Goal: Entertainment & Leisure: Browse casually

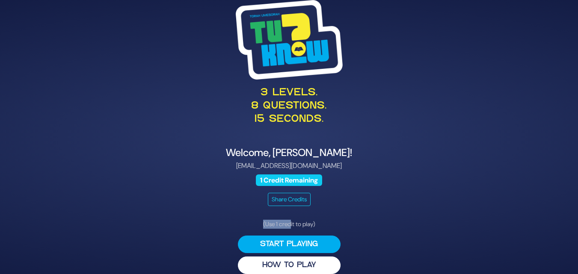
drag, startPoint x: 291, startPoint y: 226, endPoint x: 384, endPoint y: 213, distance: 94.7
click at [384, 213] on div "3 levels. 8 questions. 15 seconds. Welcome, [PERSON_NAME]! [EMAIL_ADDRESS][DOMA…" at bounding box center [289, 137] width 438 height 295
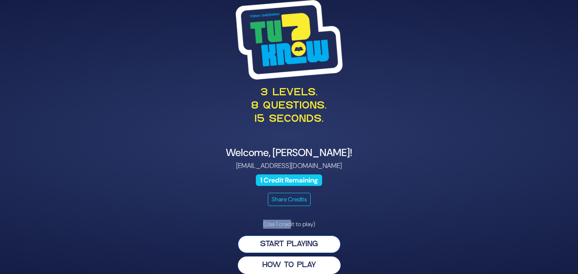
click at [292, 249] on button "Start Playing" at bounding box center [289, 245] width 103 height 18
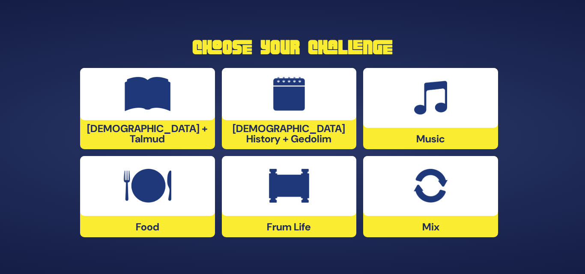
click at [431, 173] on img at bounding box center [429, 186] width 33 height 34
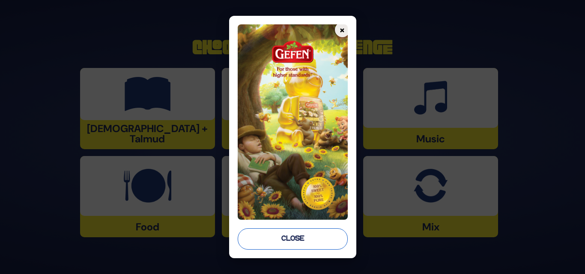
click at [300, 242] on button "Close" at bounding box center [293, 239] width 110 height 21
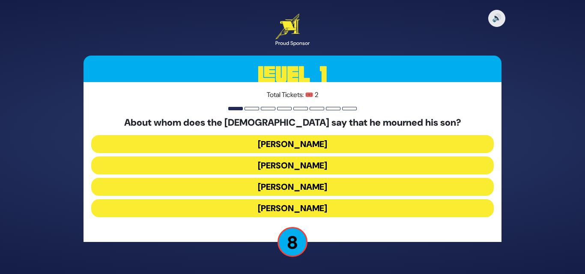
click at [333, 211] on button "[PERSON_NAME]" at bounding box center [292, 208] width 402 height 18
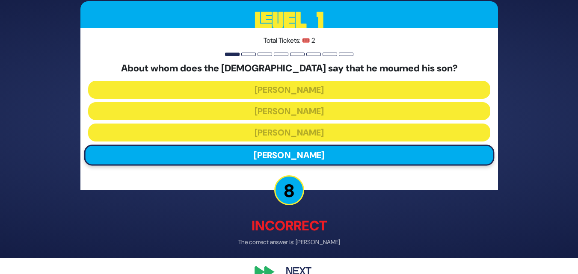
scroll to position [17, 0]
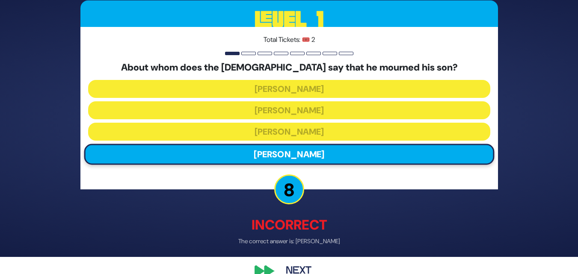
click at [298, 263] on button "Next" at bounding box center [299, 272] width 50 height 20
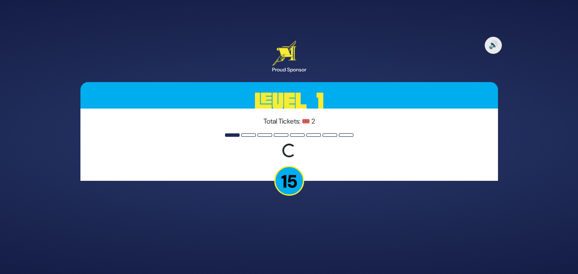
scroll to position [0, 0]
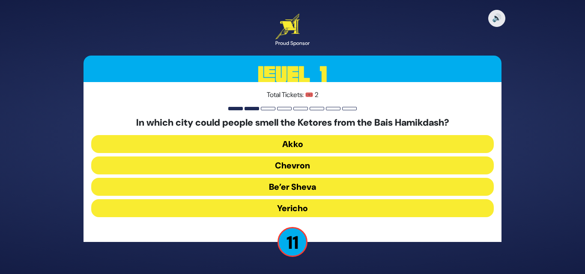
click at [313, 147] on button "Akko" at bounding box center [292, 144] width 402 height 18
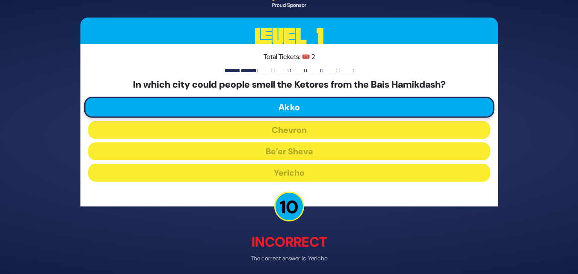
scroll to position [35, 0]
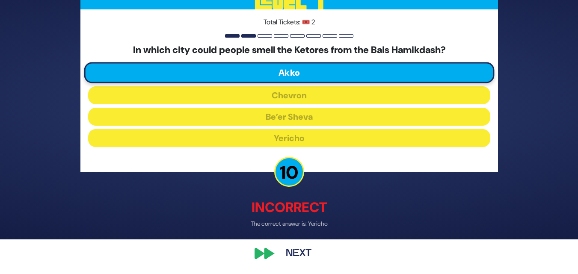
click at [282, 256] on button "Next" at bounding box center [299, 254] width 50 height 20
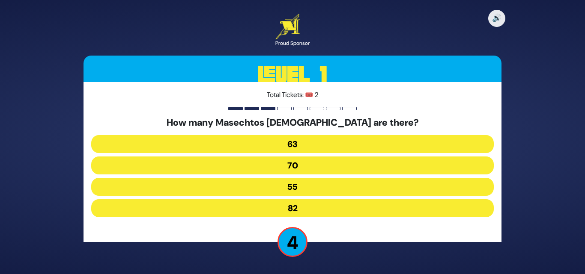
click at [308, 162] on button "70" at bounding box center [292, 166] width 402 height 18
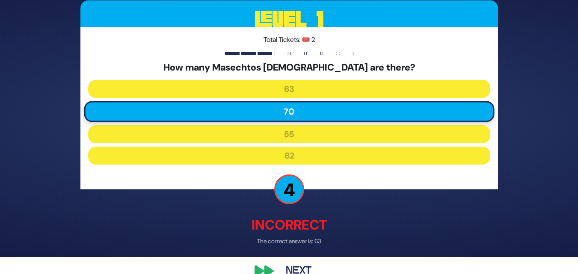
scroll to position [35, 0]
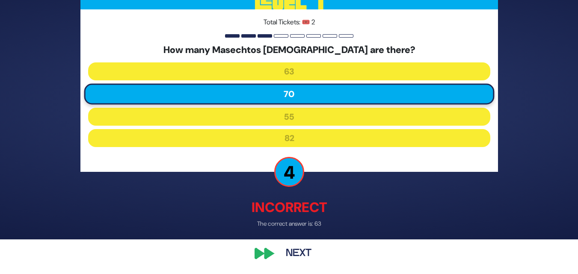
click at [291, 254] on button "Next" at bounding box center [299, 254] width 50 height 20
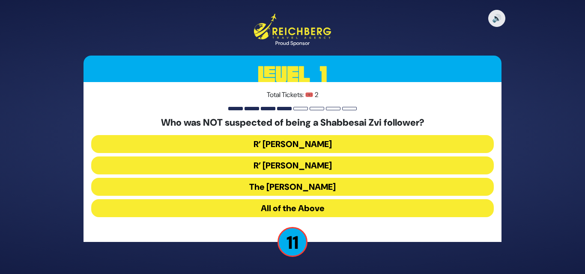
click at [341, 208] on button "All of the Above" at bounding box center [292, 208] width 402 height 18
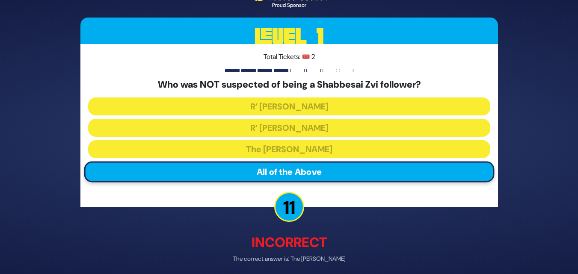
scroll to position [34, 0]
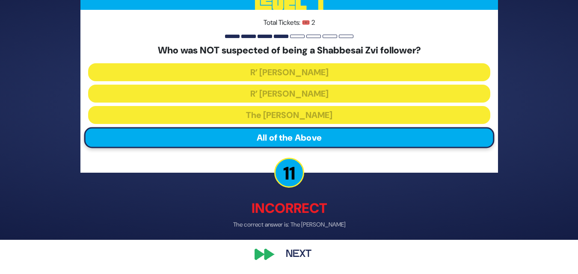
click at [292, 255] on button "Next" at bounding box center [299, 254] width 50 height 20
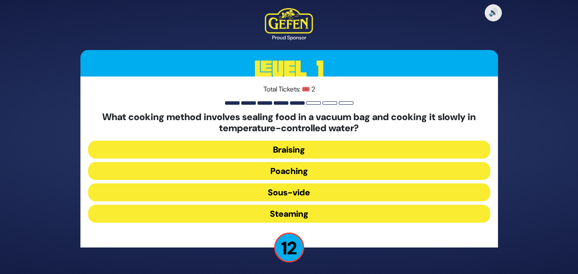
click at [348, 192] on button "Sous-vide" at bounding box center [289, 193] width 402 height 18
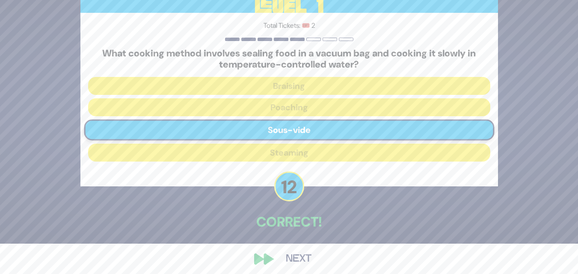
scroll to position [31, 0]
click at [298, 257] on button "Next" at bounding box center [299, 259] width 50 height 20
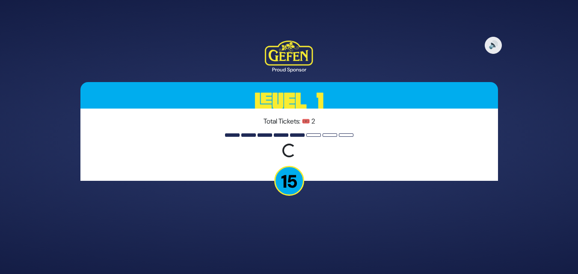
scroll to position [0, 0]
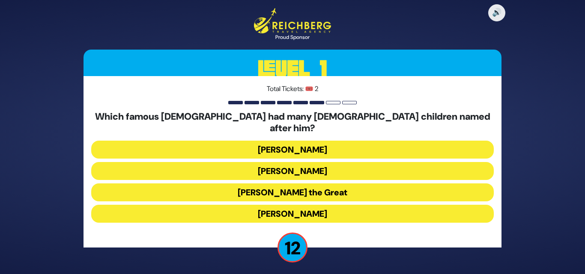
click at [363, 184] on button "[PERSON_NAME] the Great" at bounding box center [292, 193] width 402 height 18
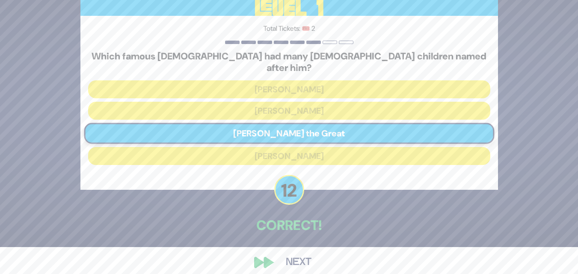
scroll to position [30, 0]
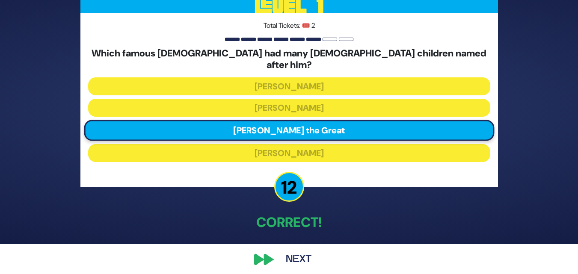
click at [294, 254] on button "Next" at bounding box center [299, 260] width 50 height 20
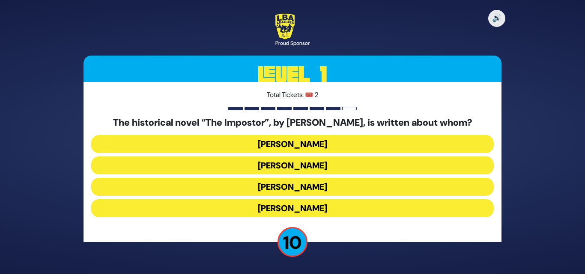
click at [299, 183] on button "[PERSON_NAME]" at bounding box center [292, 187] width 402 height 18
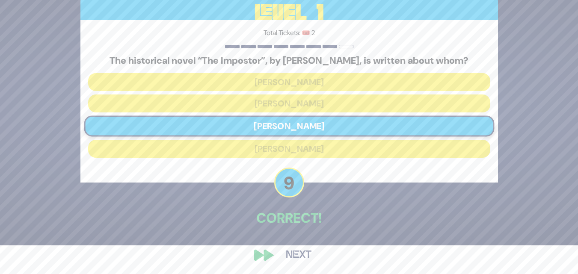
scroll to position [30, 0]
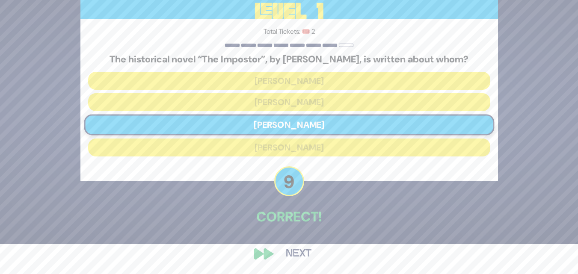
click at [303, 252] on button "Next" at bounding box center [299, 254] width 50 height 20
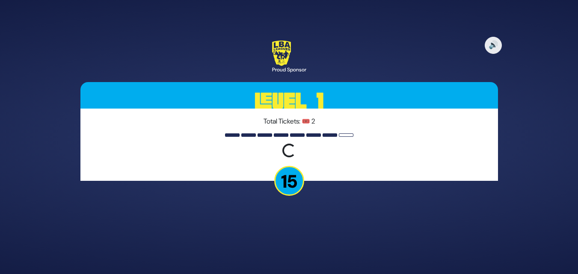
scroll to position [0, 0]
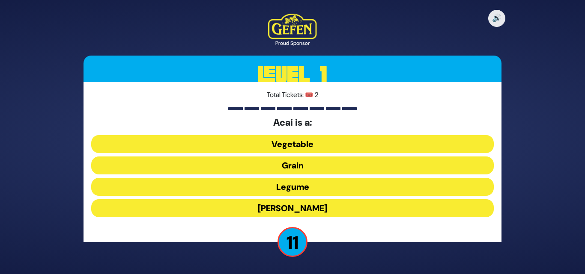
click at [303, 207] on button "[PERSON_NAME]" at bounding box center [292, 208] width 402 height 18
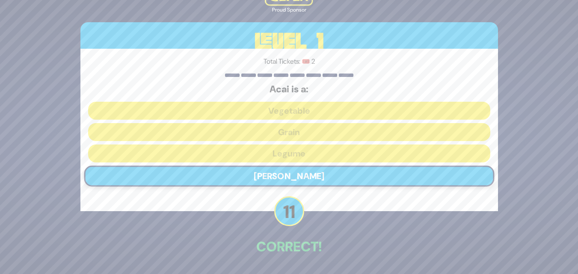
click at [305, 265] on div "🔊 Proud Sponsor Level 1 Total Tickets: 🎟️ 2 Acai is a: Vegetable Grain Legume […" at bounding box center [289, 137] width 438 height 334
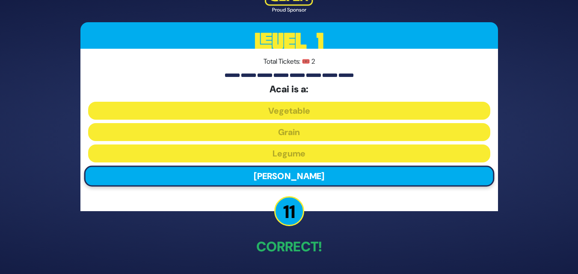
scroll to position [30, 0]
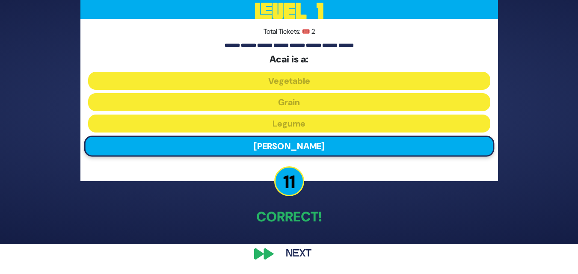
click at [303, 254] on button "Next" at bounding box center [299, 254] width 50 height 20
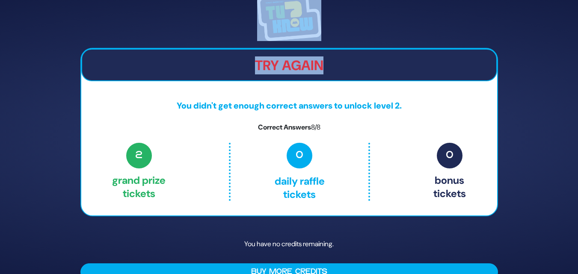
drag, startPoint x: 578, startPoint y: 56, endPoint x: 553, endPoint y: -37, distance: 96.8
click at [553, 0] on html "Try Again You didn't get enough correct answers to unlock level 2. Correct Answ…" at bounding box center [289, 137] width 578 height 274
